Goal: Information Seeking & Learning: Learn about a topic

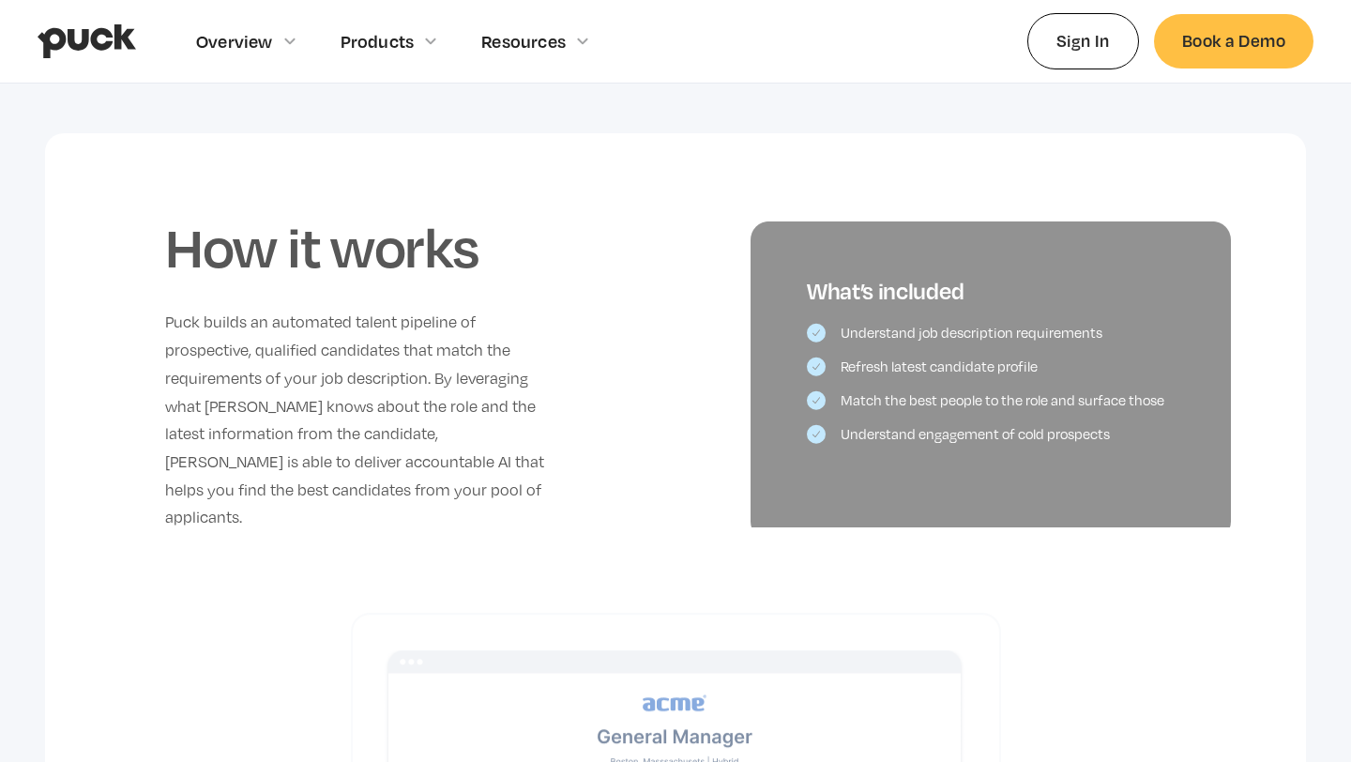
scroll to position [787, 0]
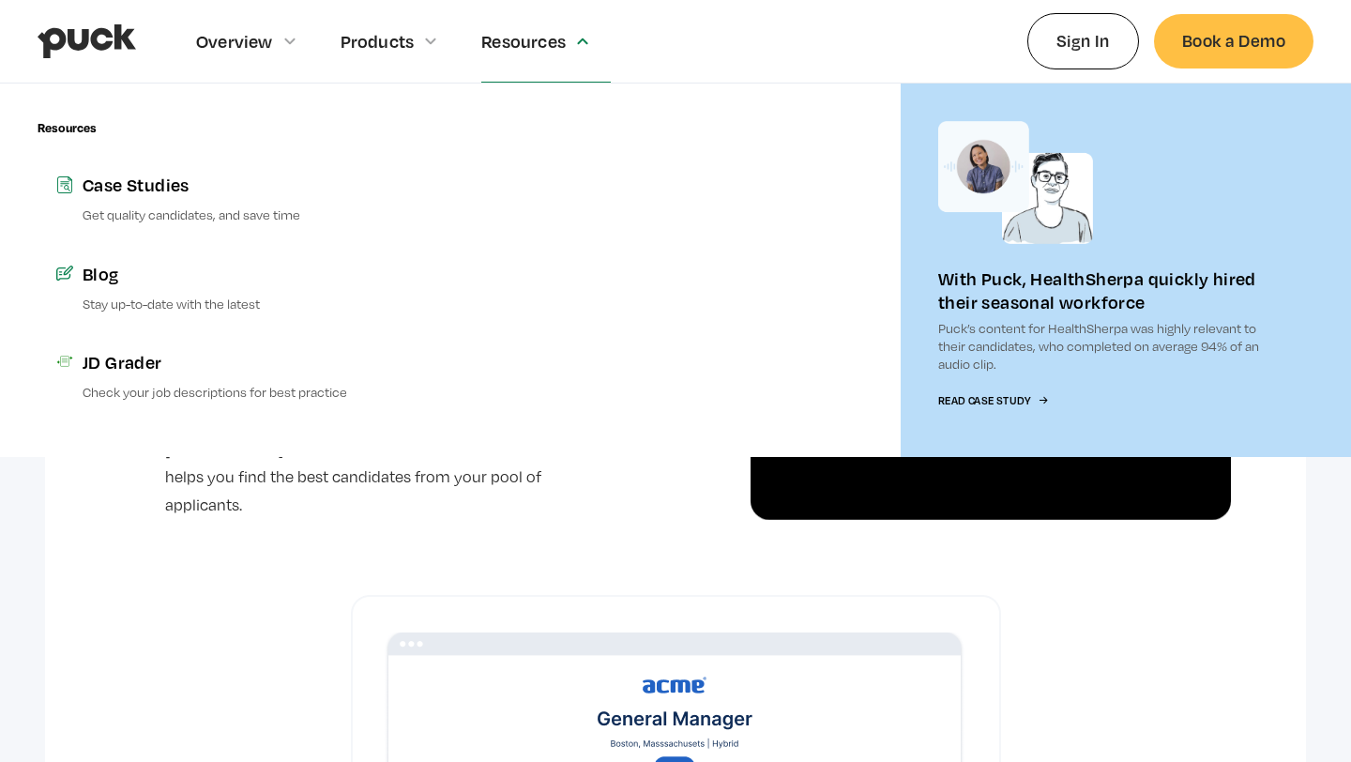
click at [504, 31] on div "Resources" at bounding box center [523, 41] width 84 height 21
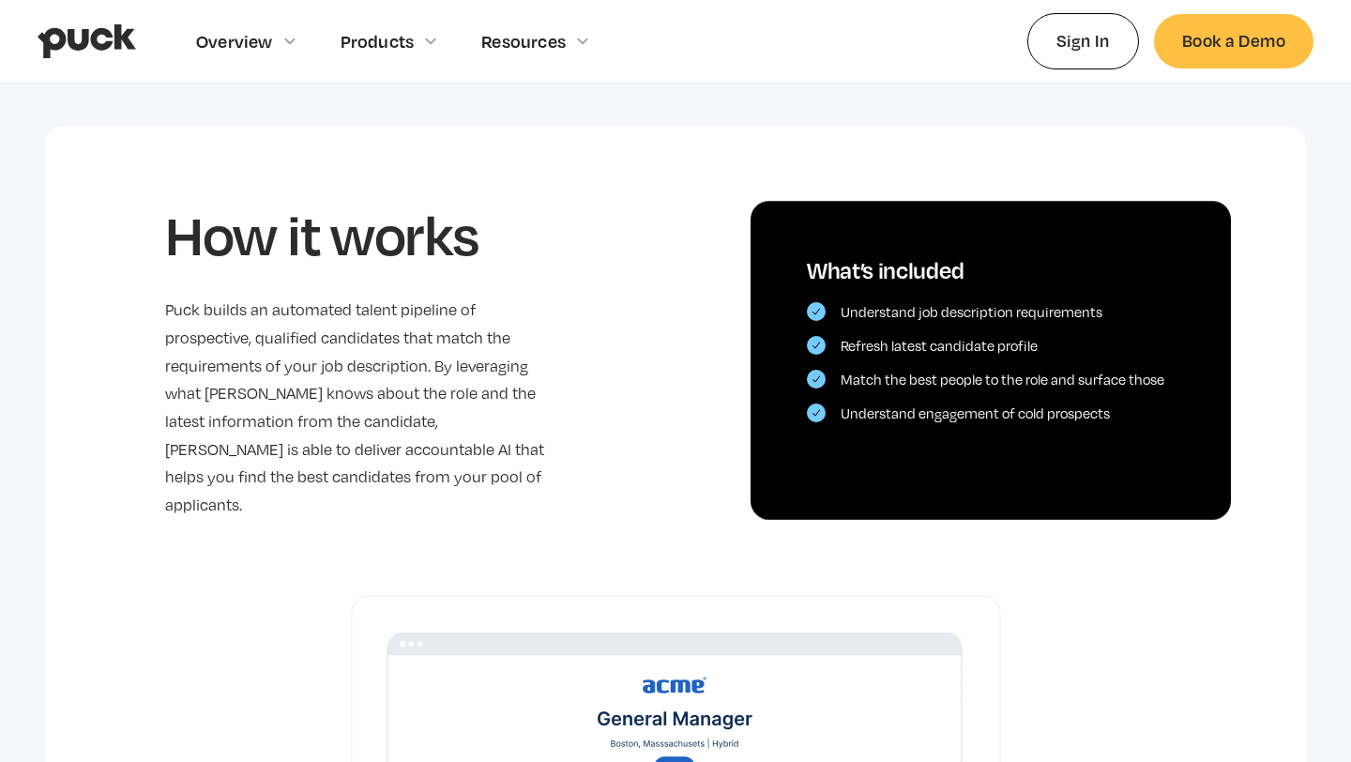
click at [504, 31] on div "Resources" at bounding box center [523, 41] width 84 height 21
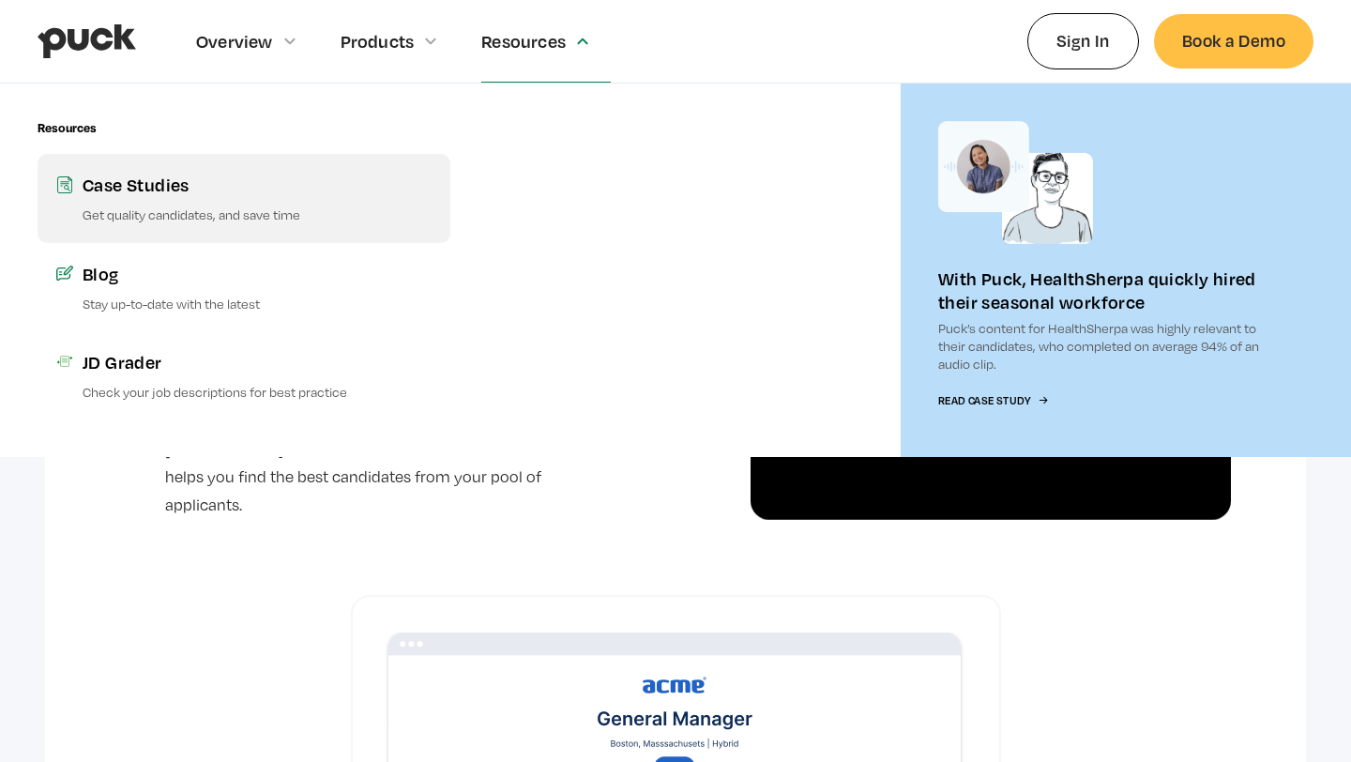
click at [159, 194] on div "Case Studies" at bounding box center [257, 184] width 349 height 23
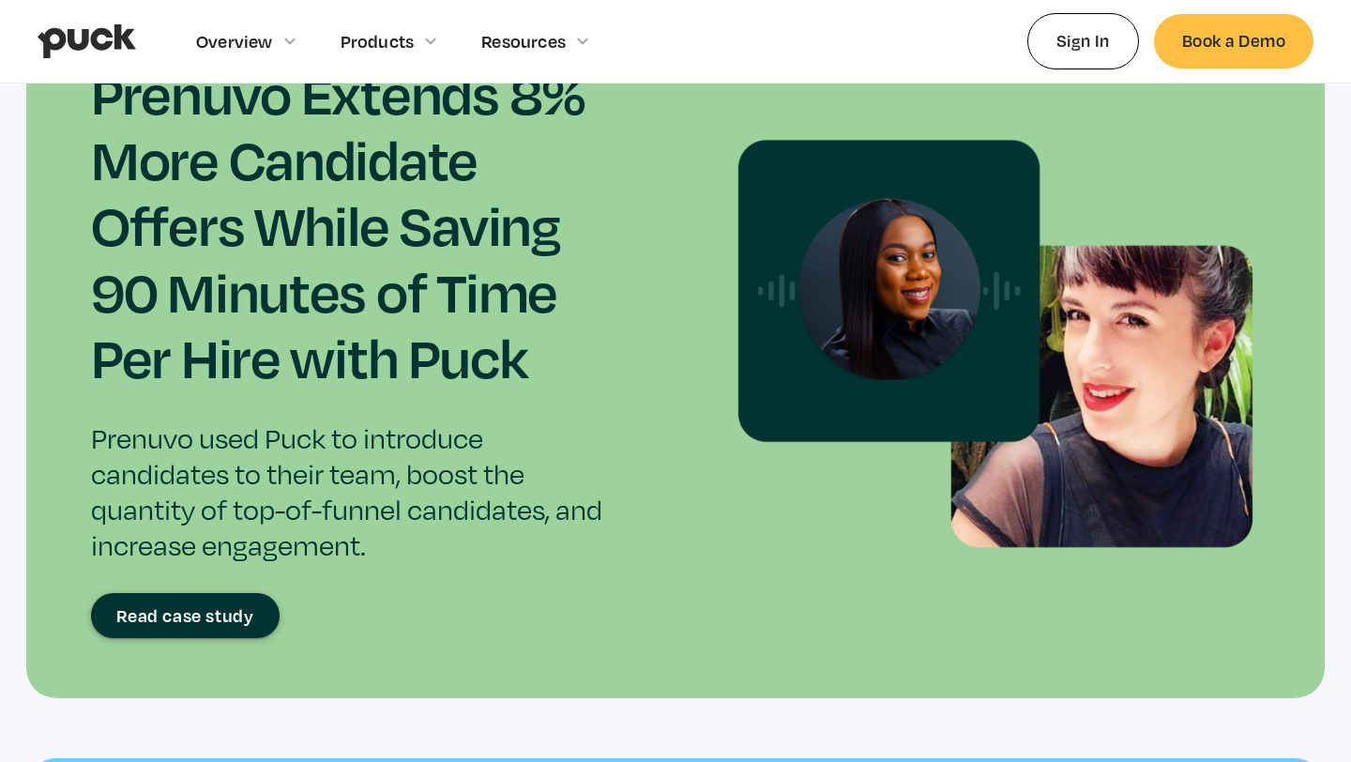
scroll to position [2774, 0]
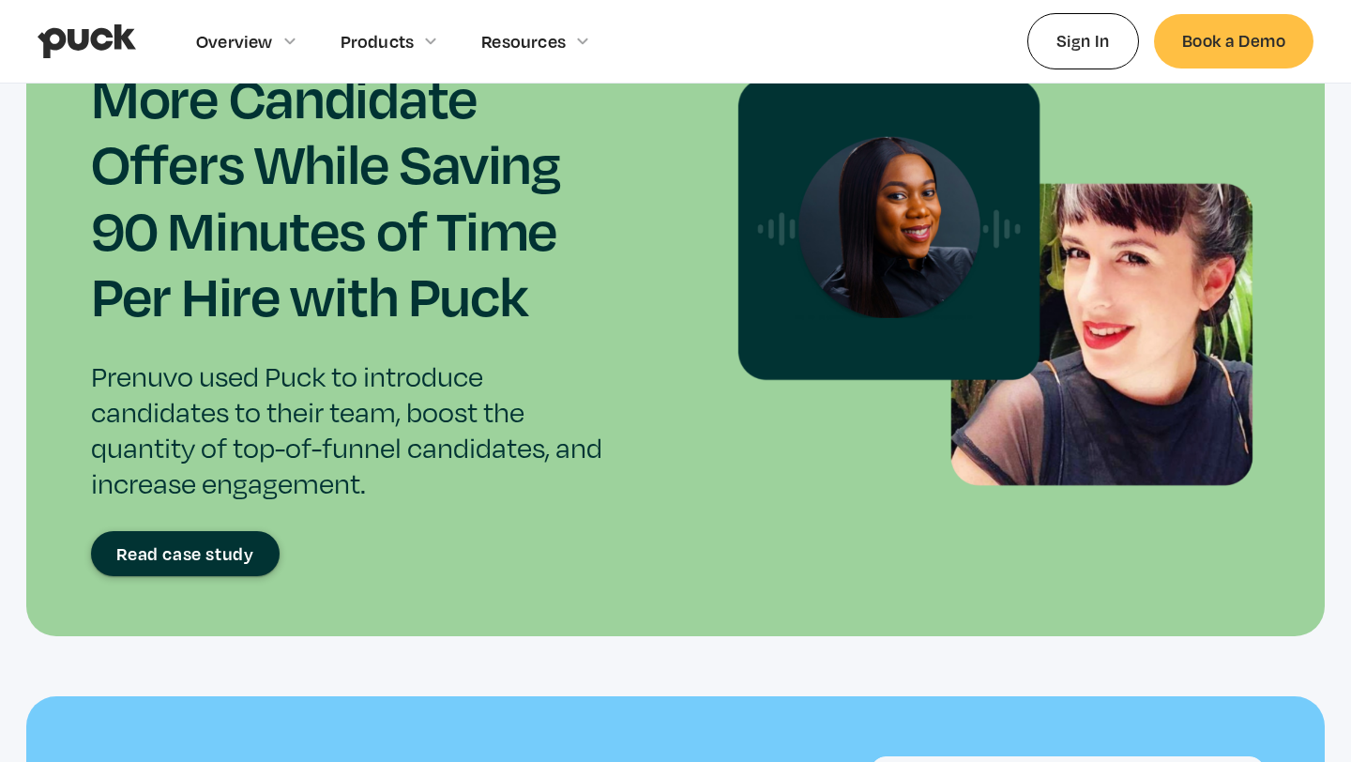
click at [172, 544] on div "Read case study" at bounding box center [184, 553] width 137 height 19
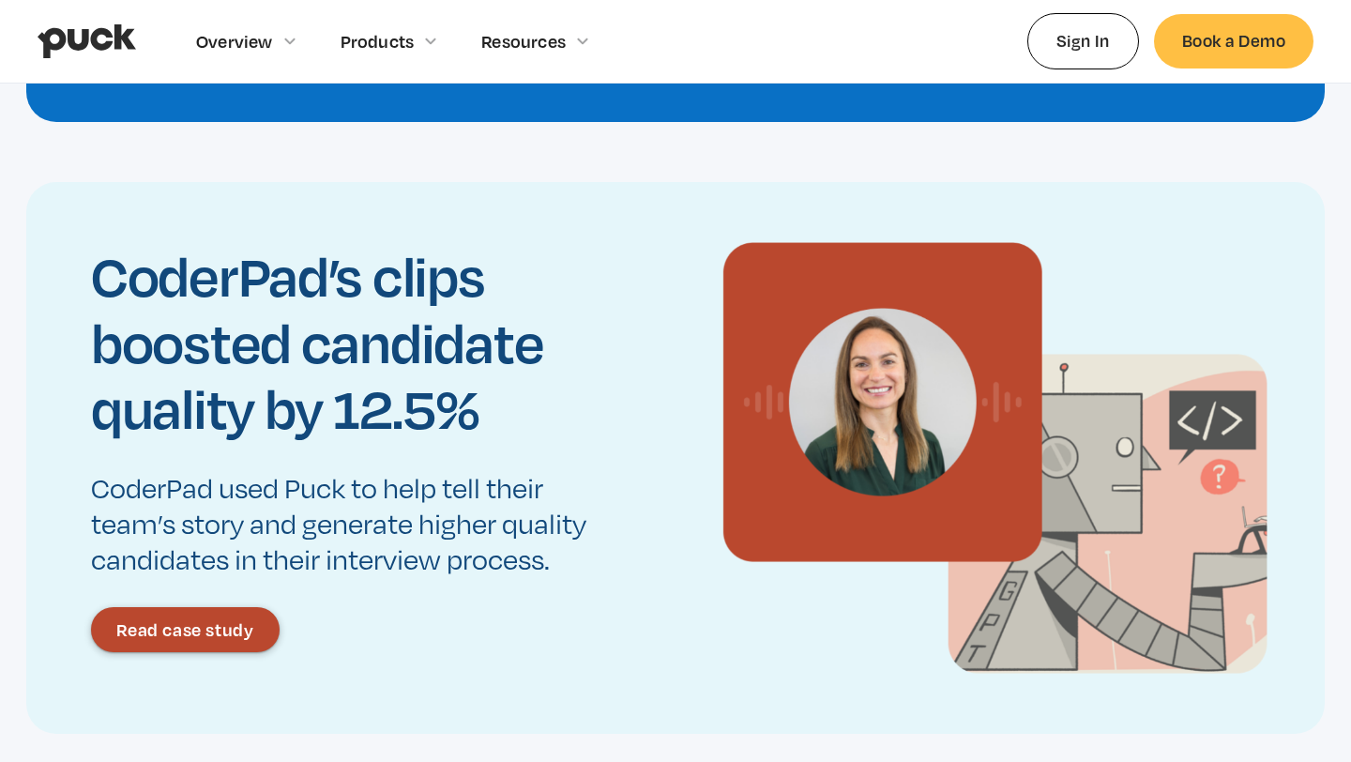
scroll to position [1887, 0]
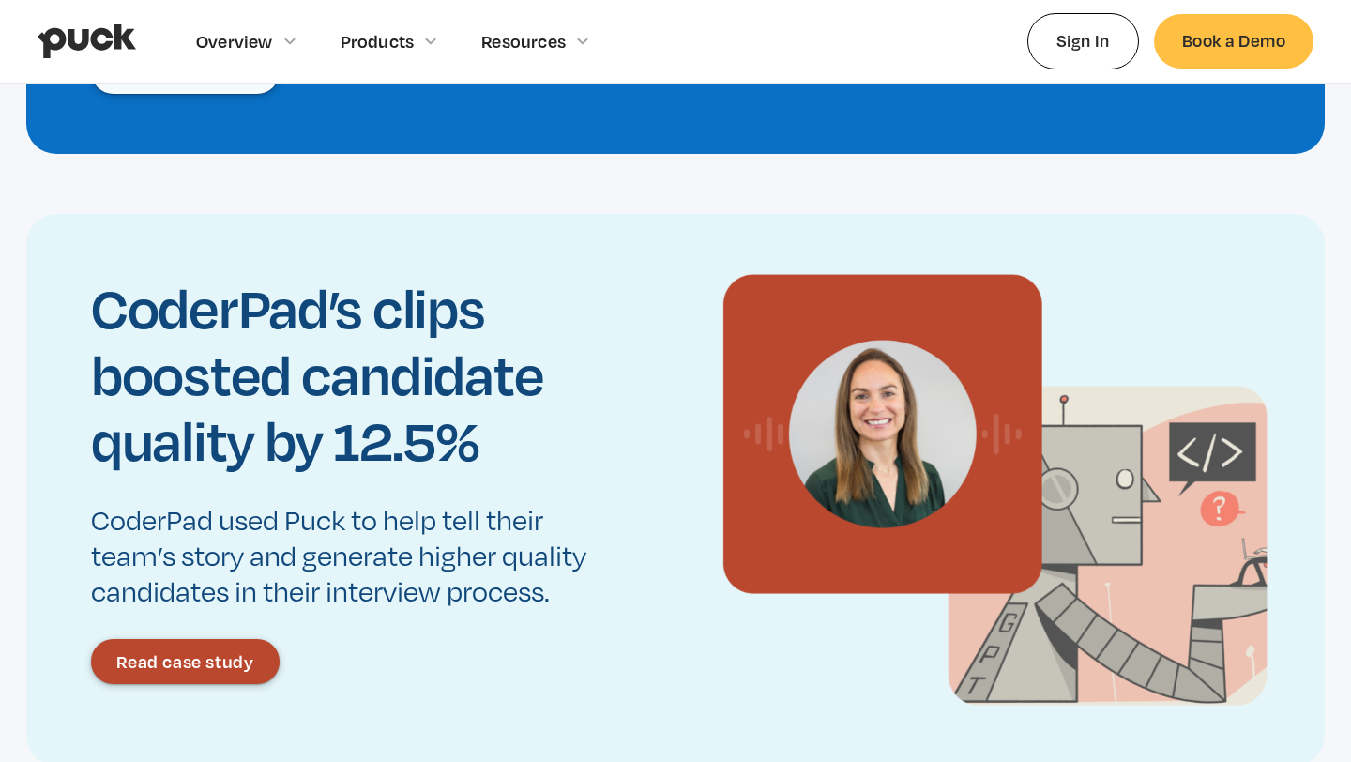
click at [179, 656] on div "Read case study" at bounding box center [184, 661] width 137 height 19
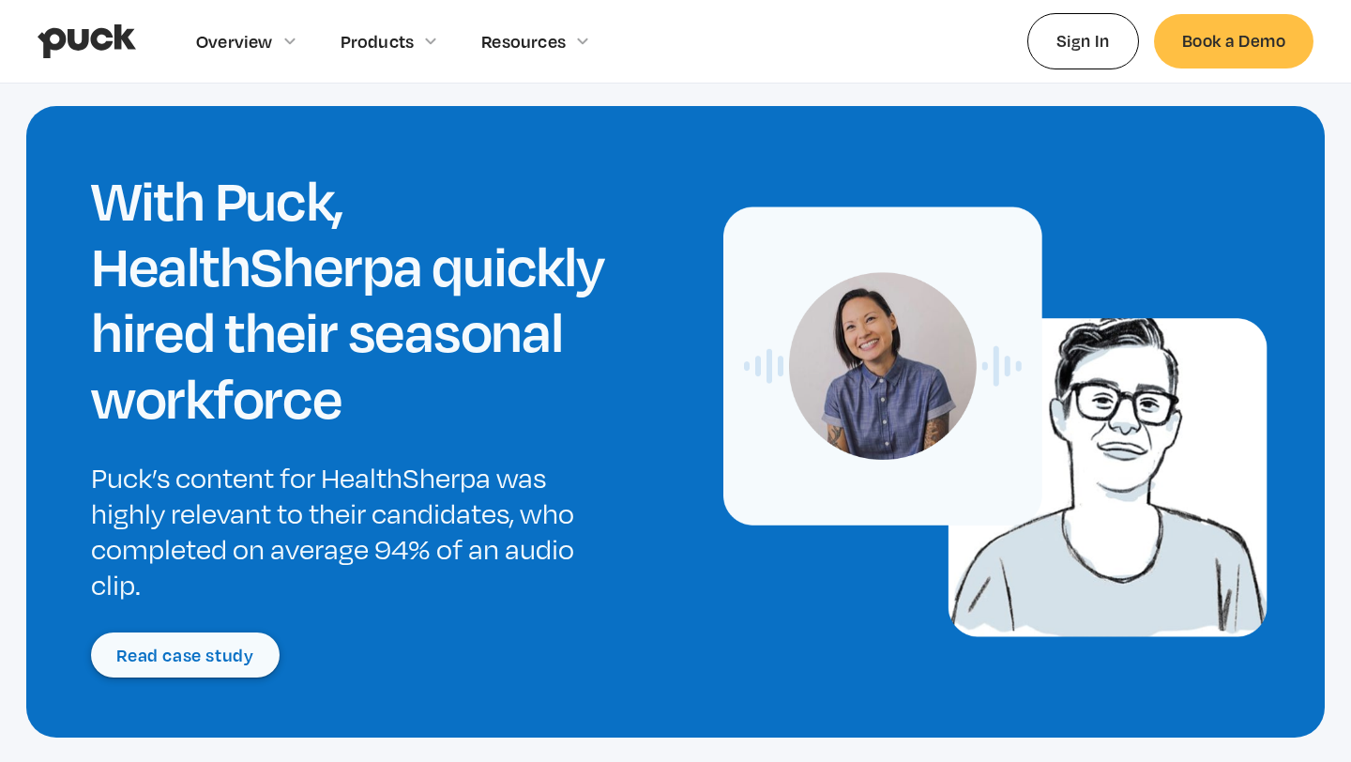
scroll to position [1293, 0]
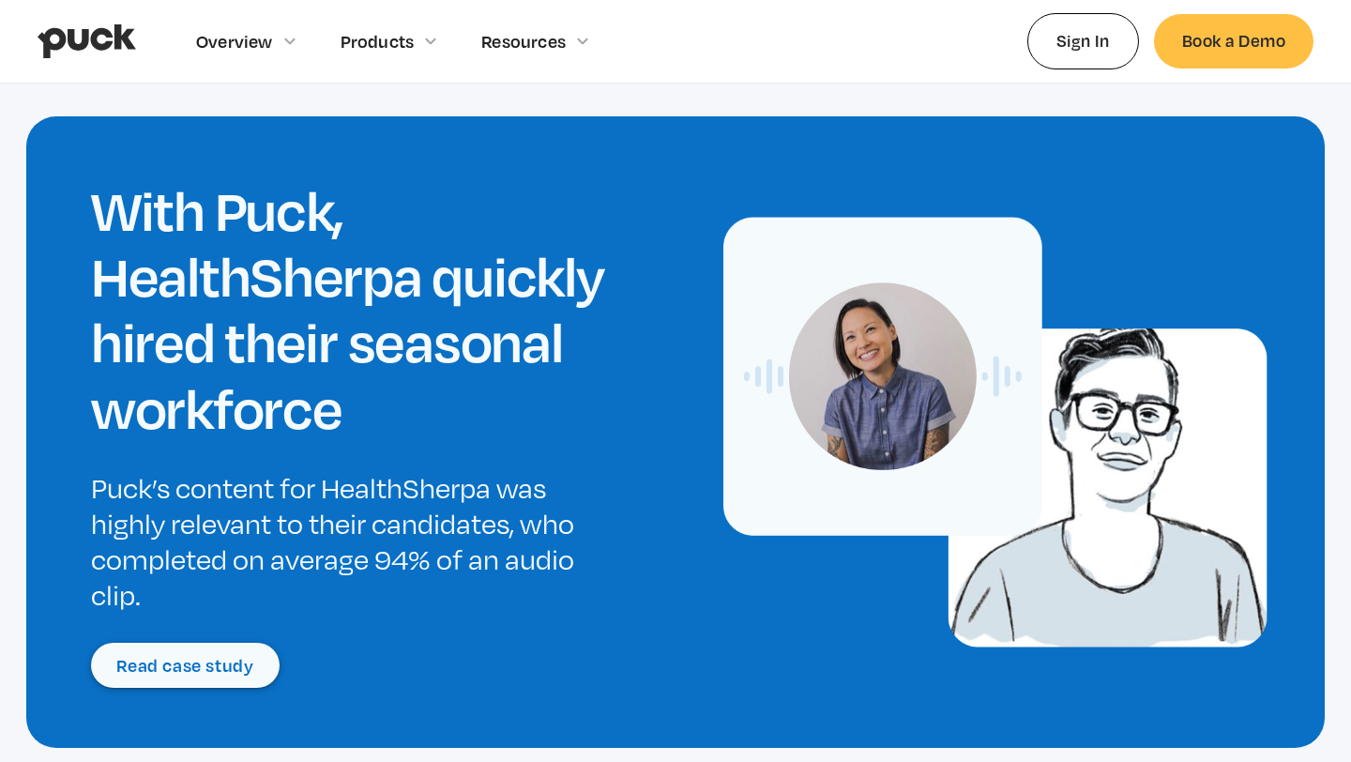
click at [186, 673] on div "Read case study" at bounding box center [184, 665] width 137 height 19
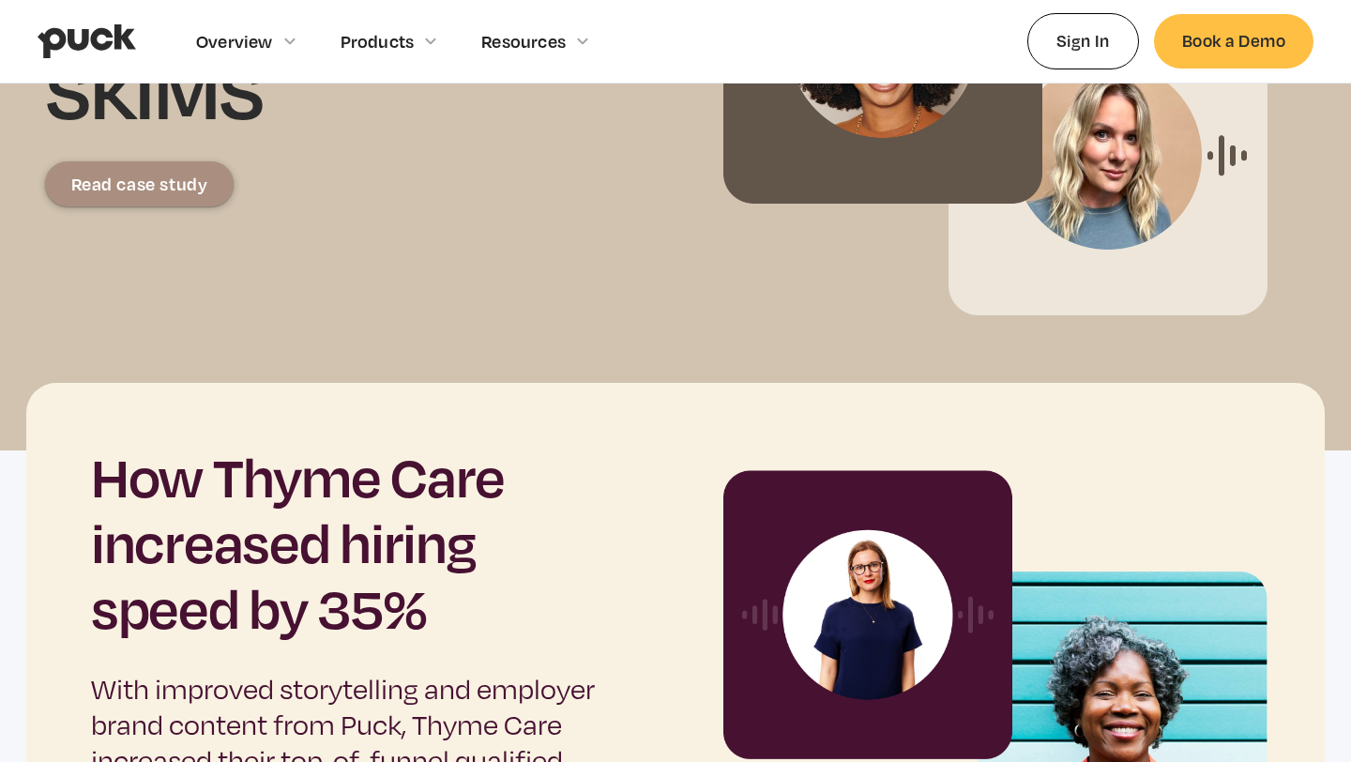
scroll to position [370, 0]
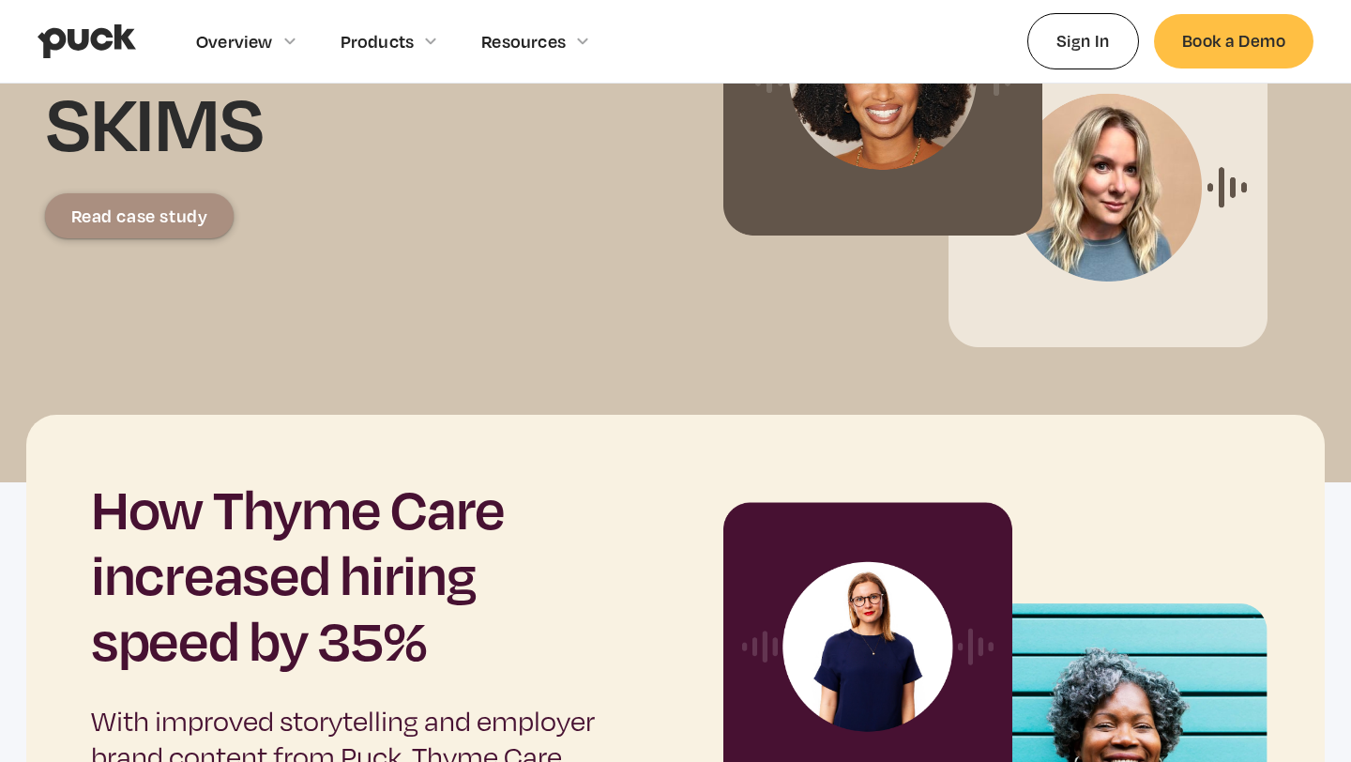
click at [150, 228] on link "Read case study" at bounding box center [139, 215] width 189 height 45
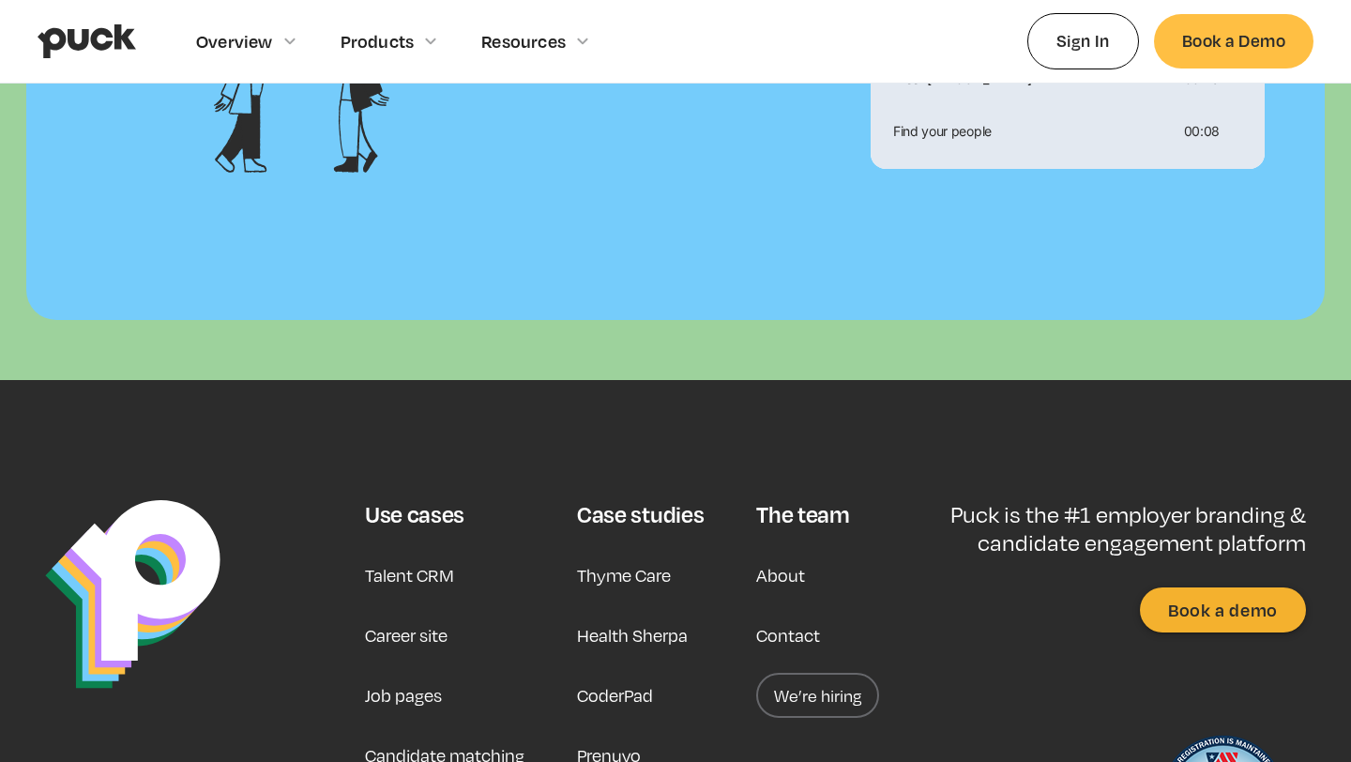
scroll to position [7025, 0]
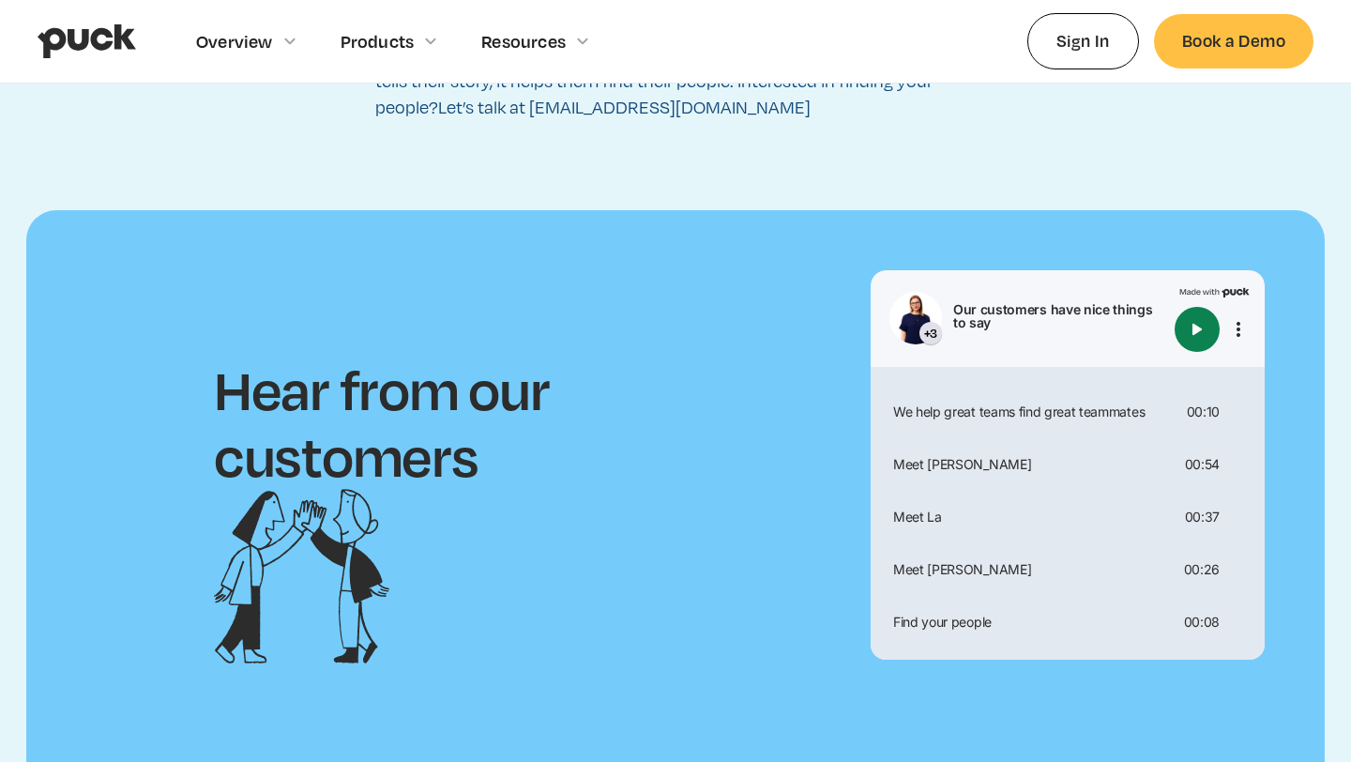
scroll to position [4589, 0]
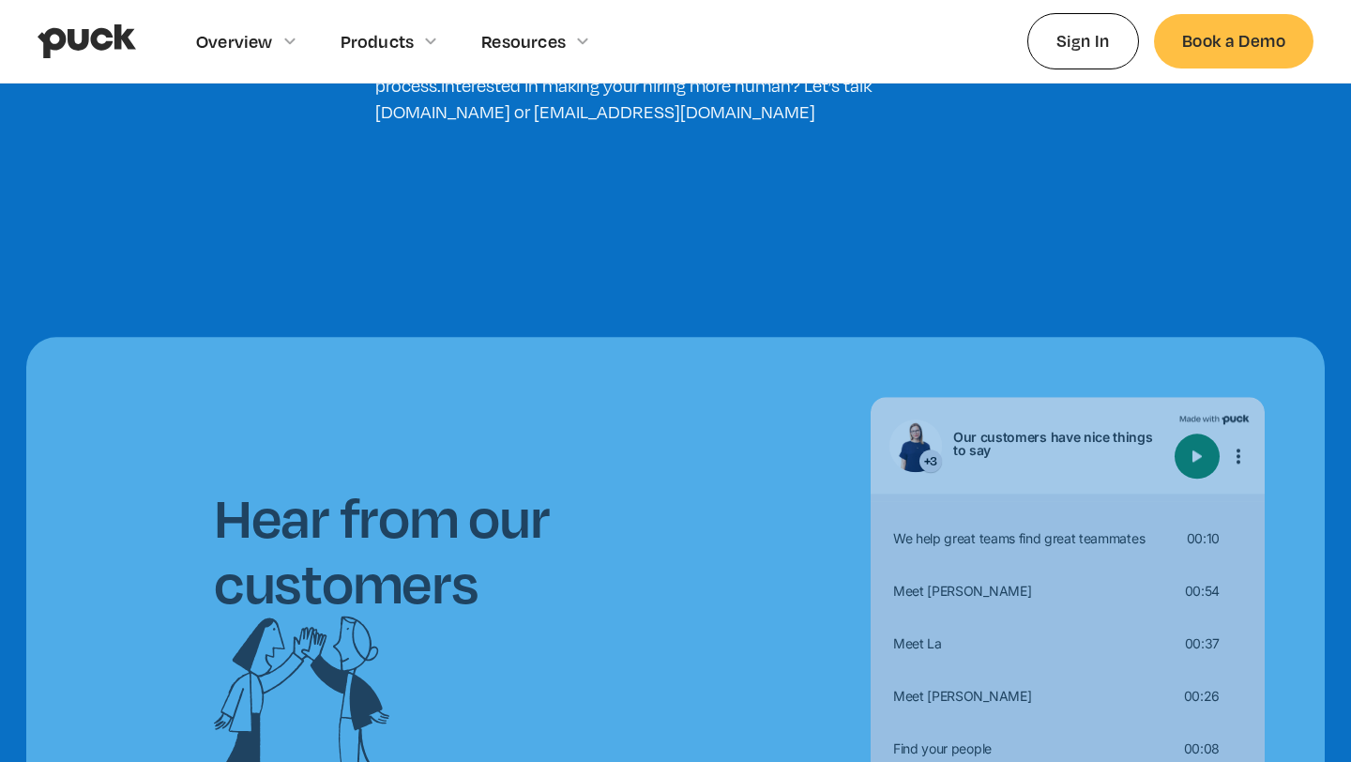
scroll to position [4178, 0]
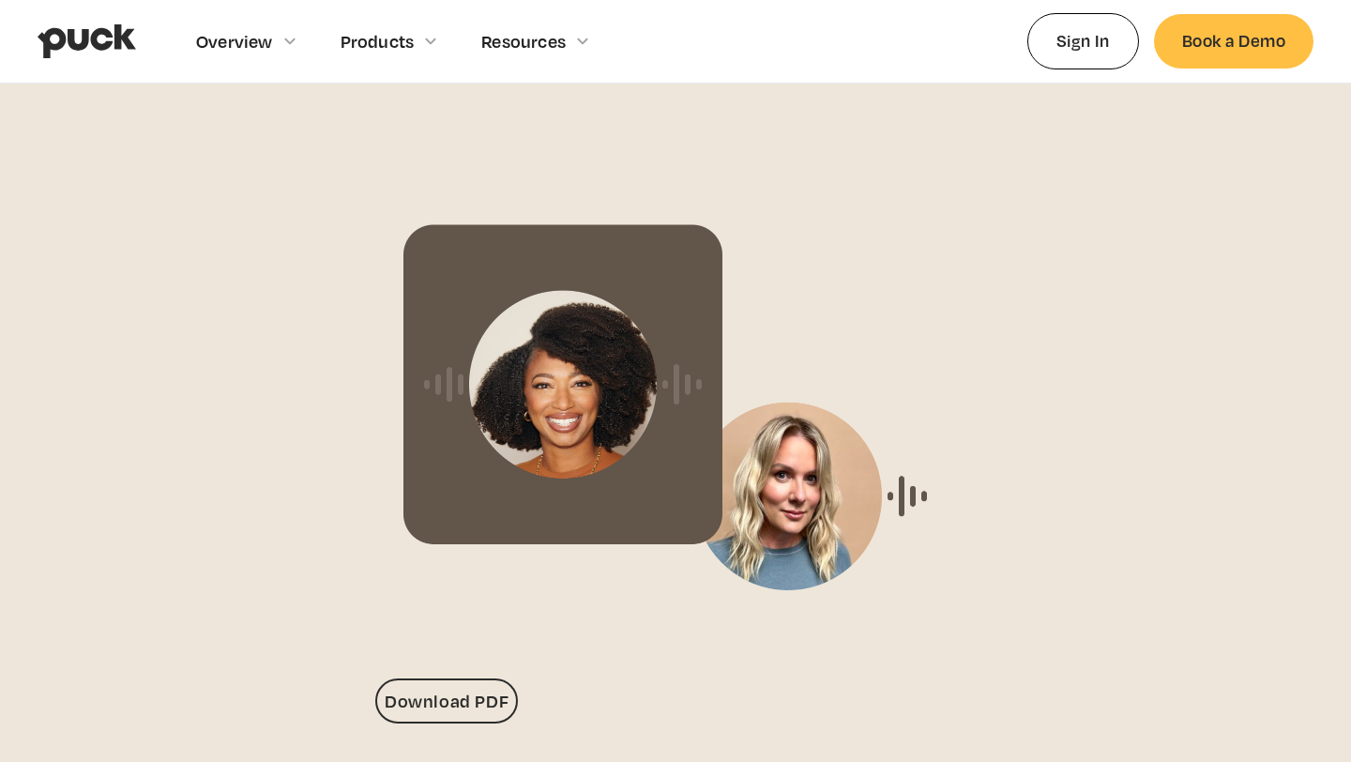
click at [455, 694] on link "Download PDF" at bounding box center [446, 700] width 143 height 45
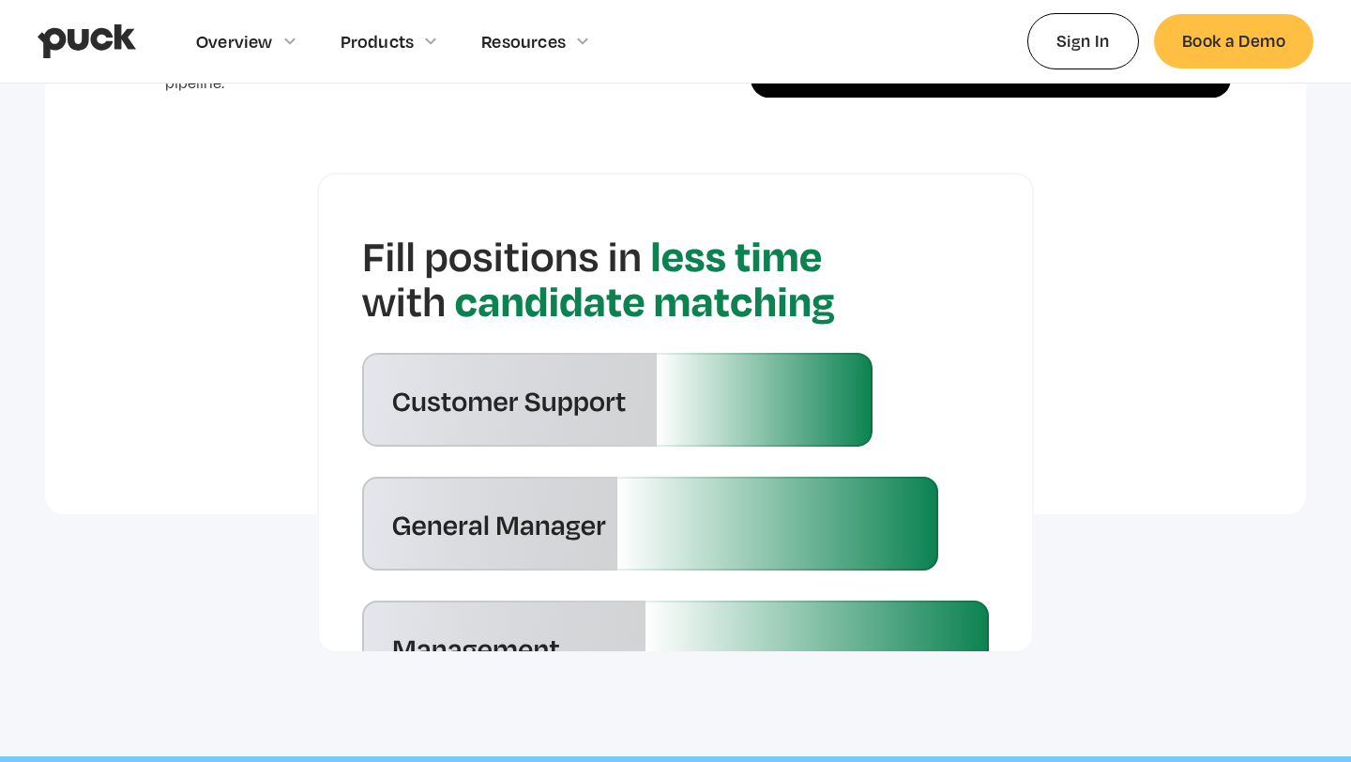
scroll to position [4565, 0]
